Goal: Find specific page/section: Find specific page/section

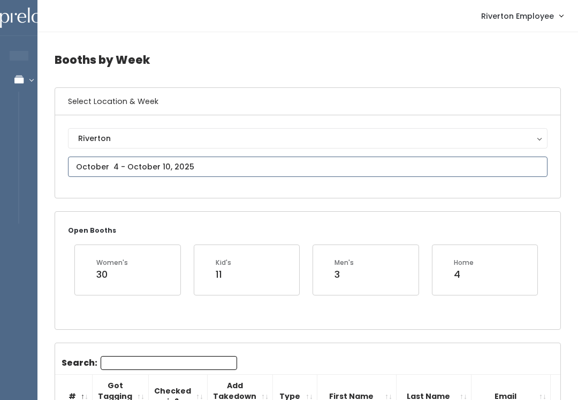
click at [183, 164] on input "text" at bounding box center [308, 166] width 480 height 20
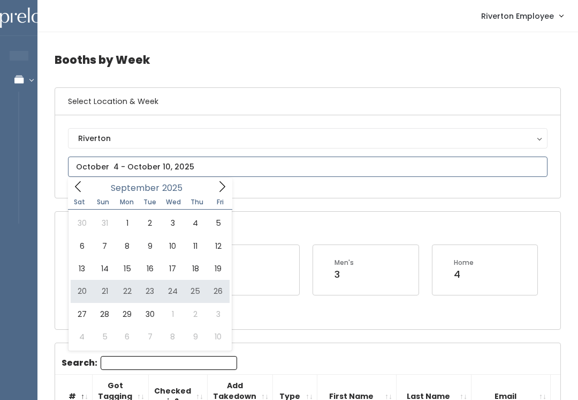
type input "September 20 to September 26"
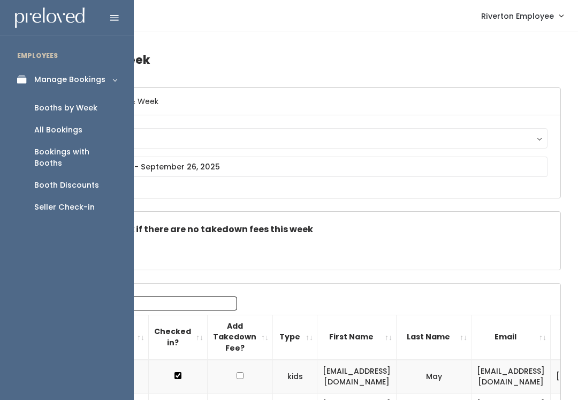
click at [85, 179] on div "Booth Discounts" at bounding box center [66, 184] width 65 height 11
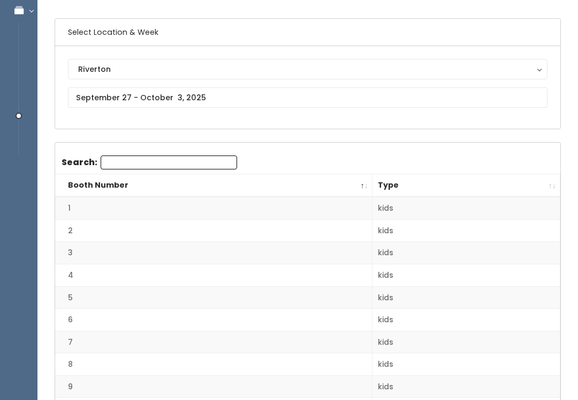
scroll to position [69, 0]
click at [369, 96] on input "text" at bounding box center [308, 97] width 480 height 20
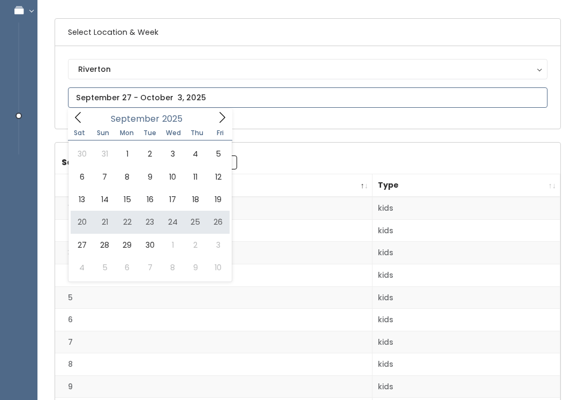
type input "September 20 to September 26"
